Goal: Browse casually

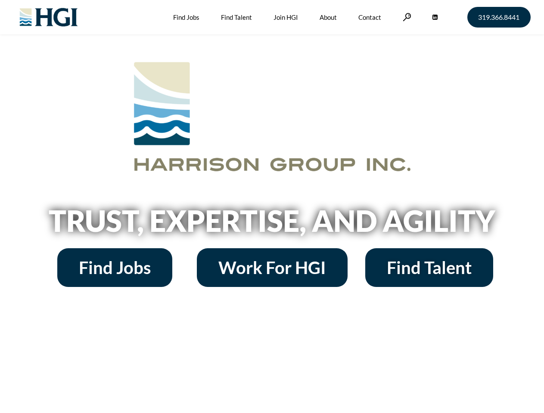
click at [272, 207] on h2 "Trust, Expertise, and Agility" at bounding box center [272, 220] width 491 height 29
click at [406, 17] on link at bounding box center [407, 17] width 9 height 8
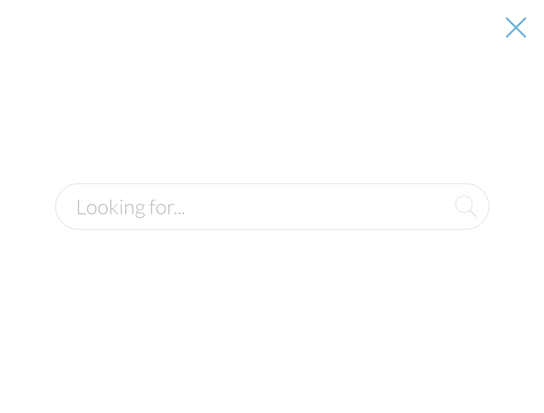
click at [272, 224] on h2 "Trust, Expertise, and Agility" at bounding box center [272, 220] width 491 height 29
